Goal: Use online tool/utility: Use online tool/utility

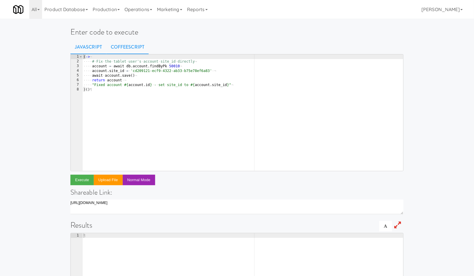
click at [98, 49] on link "Javascript" at bounding box center [88, 47] width 36 height 15
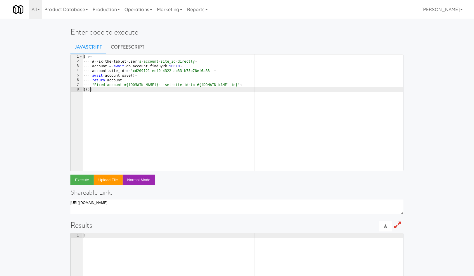
click at [215, 102] on div "( -> ¬ ···· # · Fix · the · tablet · user 's · account · site_id · directly ¬ ·…" at bounding box center [242, 117] width 321 height 126
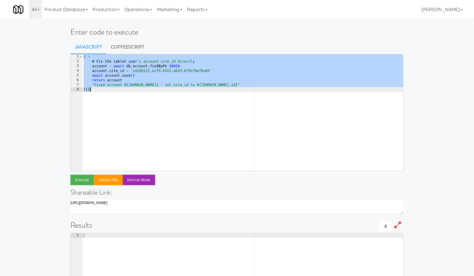
paste textarea
type textarea ")()"
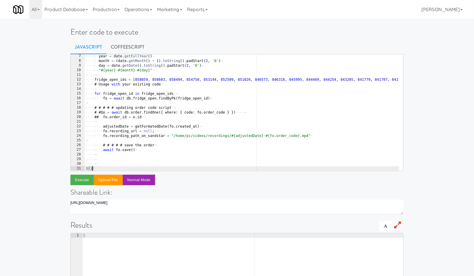
scroll to position [29, 0]
click at [118, 49] on link "CoffeeScript" at bounding box center [127, 47] width 42 height 15
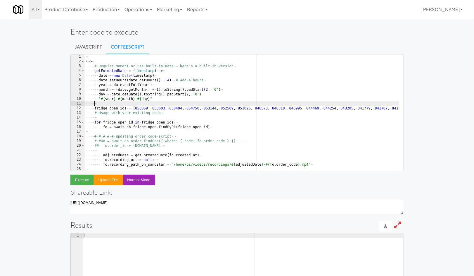
click at [138, 103] on div "¬ ( -> ¬ ···· # · Require · moment · or · use · built-in · Date · — · here's · …" at bounding box center [340, 115] width 511 height 122
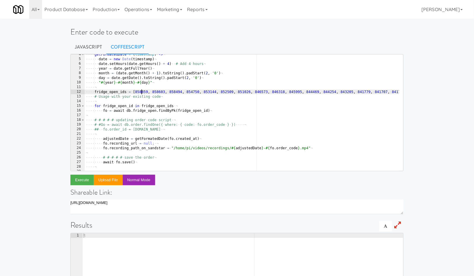
click at [142, 93] on div "···· getFormatedDate · = · ( timestamp ) · -> ¬ ···· ·· date · = · new · Date (…" at bounding box center [340, 113] width 511 height 122
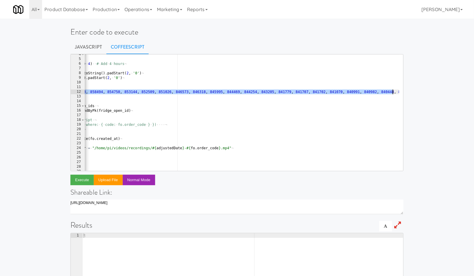
scroll to position [0, 196]
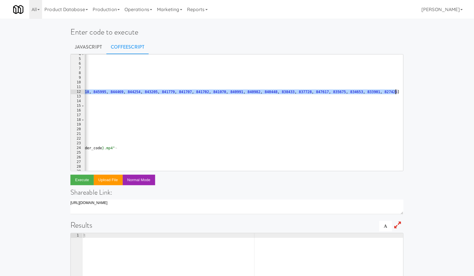
drag, startPoint x: 142, startPoint y: 93, endPoint x: 392, endPoint y: 92, distance: 249.4
click at [392, 92] on div "···· getFormatedDate · = · ( timestamp ) · -> ¬ ···· ·· date · = · new · Date (…" at bounding box center [144, 113] width 511 height 122
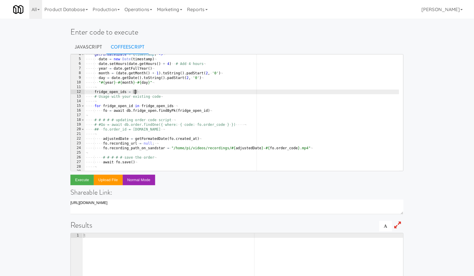
scroll to position [0, 4]
paste textarea "876908"
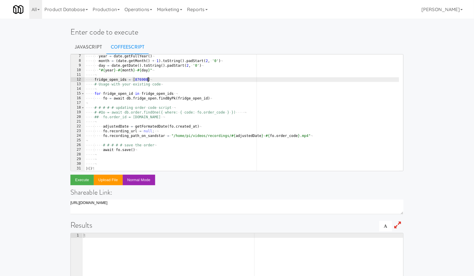
scroll to position [28, 0]
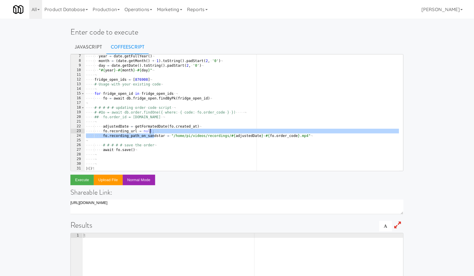
drag, startPoint x: 154, startPoint y: 137, endPoint x: 149, endPoint y: 125, distance: 12.7
click at [149, 125] on div "···· ·· year · = · date . getFullYear ( ) ¬ ···· ·· month · = · ( date . [GEOGR…" at bounding box center [242, 117] width 315 height 126
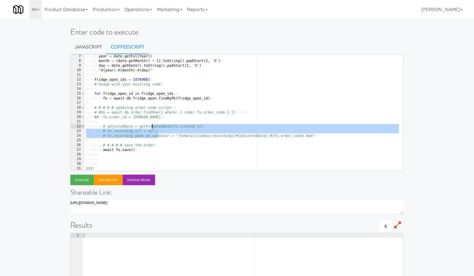
type textarea "# fo.recording_path_on_sandstar = "/home/pi/videos/recordings/#{adjustedDate}-#…"
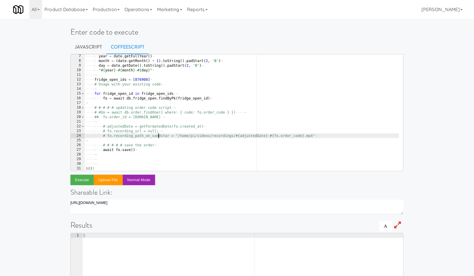
scroll to position [0, 0]
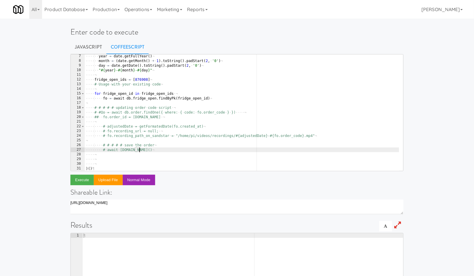
type textarea "# # # # # save the order"
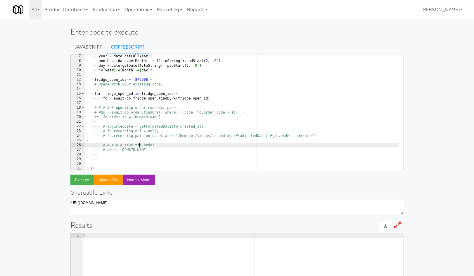
type textarea "# await [DOMAIN_NAME]()"
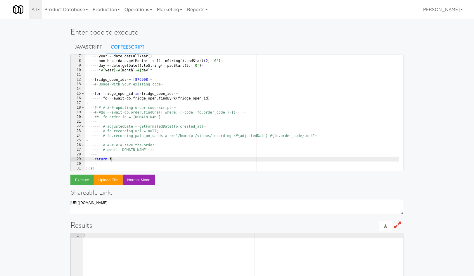
scroll to position [0, 2]
click at [109, 160] on div "···· ·· year · = · date . getFullYear ( ) ¬ ···· ·· month · = · ( date . [GEOGR…" at bounding box center [242, 117] width 315 height 126
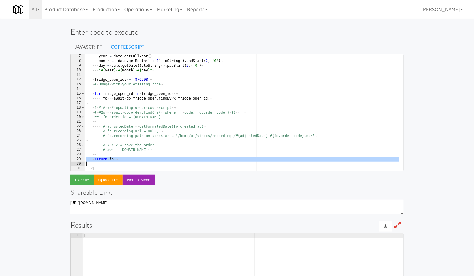
click at [109, 160] on div "···· ·· year · = · date . getFullYear ( ) ¬ ···· ·· month · = · ( date . [GEOGR…" at bounding box center [242, 117] width 315 height 126
type textarea "return fo"
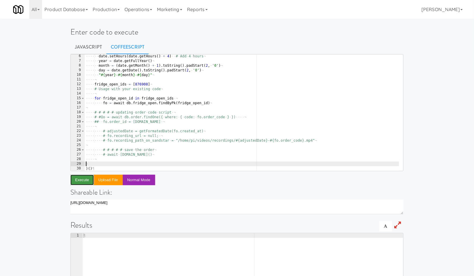
click at [86, 182] on button "Execute" at bounding box center [81, 180] width 23 height 11
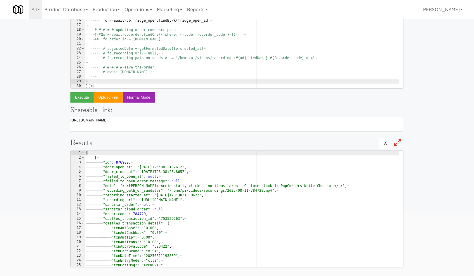
scroll to position [131, 0]
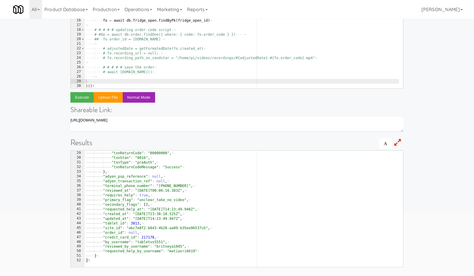
type textarea ""txnReturnCode": "00000000","
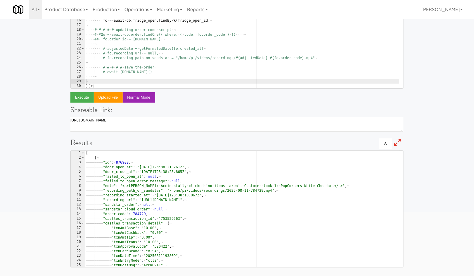
scroll to position [0, 0]
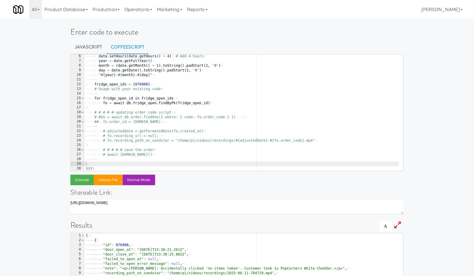
type textarea "fo = await db.fridge_open.findByPk(fridge_open_id)"
click at [118, 101] on div "···· ·· date . setHours ( date . getHours ( ) · + · 4 ) ·· # · Add · 4 · hours …" at bounding box center [242, 117] width 315 height 126
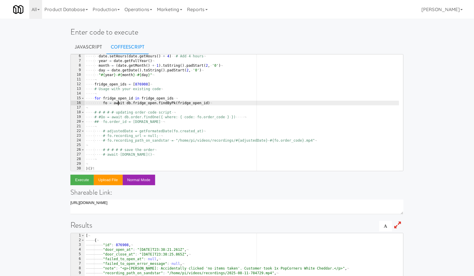
click at [233, 101] on div "···· ·· date . setHours ( date . getHours ( ) · + · 4 ) ·· # · Add · 4 · hours …" at bounding box center [242, 117] width 315 height 126
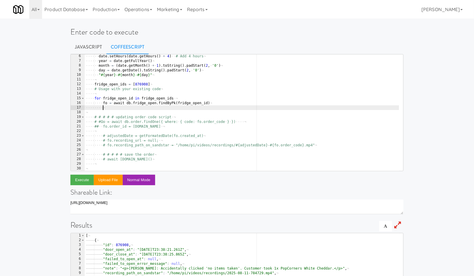
scroll to position [25, 0]
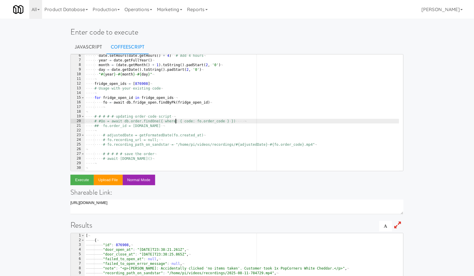
click at [175, 122] on div "···· ·· date . setHours ( date . getHours ( ) · + · 4 ) ·· # · Add · 4 · hours …" at bounding box center [242, 116] width 315 height 126
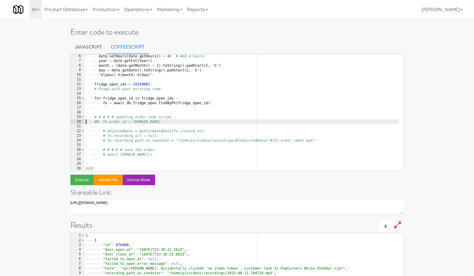
scroll to position [24, 0]
click at [222, 101] on div "···· ·· date . setHours ( date . getHours ( ) · + · 4 ) ·· # · Add · 4 · hours …" at bounding box center [242, 117] width 315 height 126
type textarea "fo = await db.fridge_open.findByPk(fridge_open_id)"
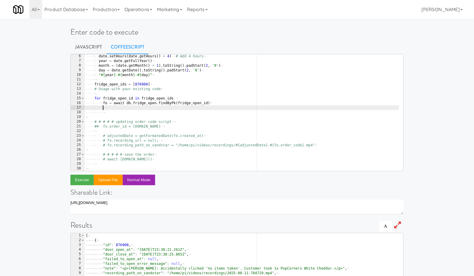
paste textarea
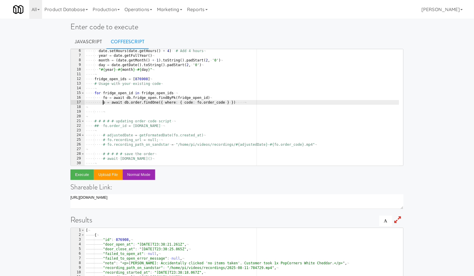
scroll to position [7, 0]
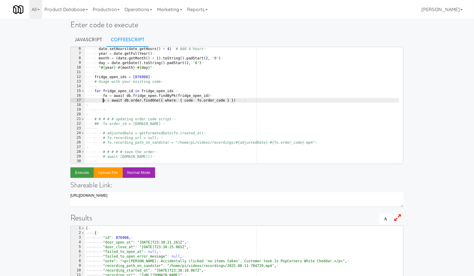
type textarea "o = await db.order.findOne({ where: { code: fo.order_code } })"
click at [72, 171] on button "Execute" at bounding box center [81, 172] width 23 height 11
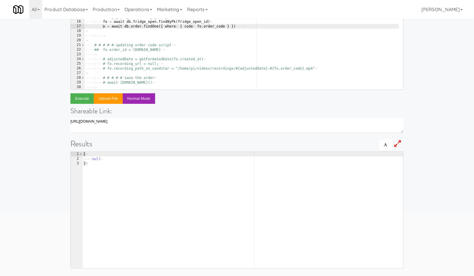
type textarea "null"
click at [99, 160] on div "[ ¬ ———— null ¬ ] ¶" at bounding box center [242, 215] width 321 height 126
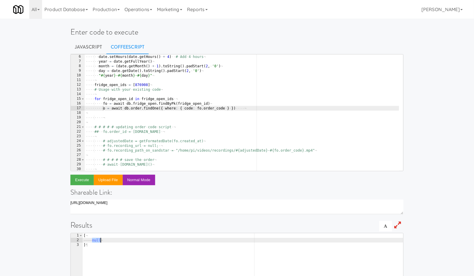
scroll to position [23, 0]
type textarea "fridge_open_ids = [876908]"
click at [141, 85] on div "···· ·· date · = · new · Date ( timestamp ) ¬ ···· ·· date . setHours ( date . …" at bounding box center [242, 113] width 315 height 126
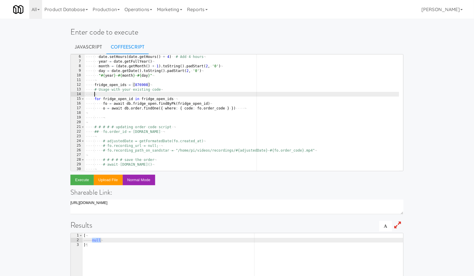
click at [163, 96] on div "···· ·· date · = · new · Date ( timestamp ) ¬ ···· ·· date . setHours ( date . …" at bounding box center [242, 113] width 315 height 126
click at [168, 83] on div "···· ·· date · = · new · Date ( timestamp ) ¬ ···· ·· date . setHours ( date . …" at bounding box center [242, 113] width 315 height 126
type textarea "fridge_open_ids = [876908]"
click at [174, 94] on div "···· ·· date · = · new · Date ( timestamp ) ¬ ···· ·· date . setHours ( date . …" at bounding box center [242, 113] width 315 height 126
click at [176, 87] on div "···· ·· date · = · new · Date ( timestamp ) ¬ ···· ·· date . setHours ( date . …" at bounding box center [242, 113] width 315 height 126
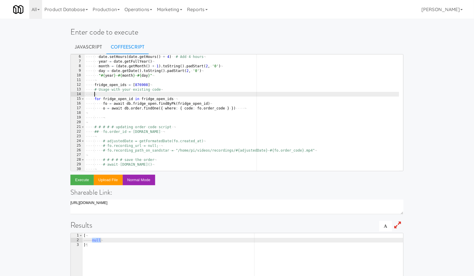
type textarea "fridge_open_ids = [876908]"
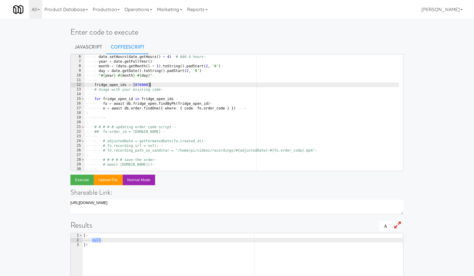
click at [197, 92] on div "···· ·· date · = · new · Date ( timestamp ) ¬ ···· ·· date . setHours ( date . …" at bounding box center [242, 113] width 315 height 126
